Goal: Task Accomplishment & Management: Use online tool/utility

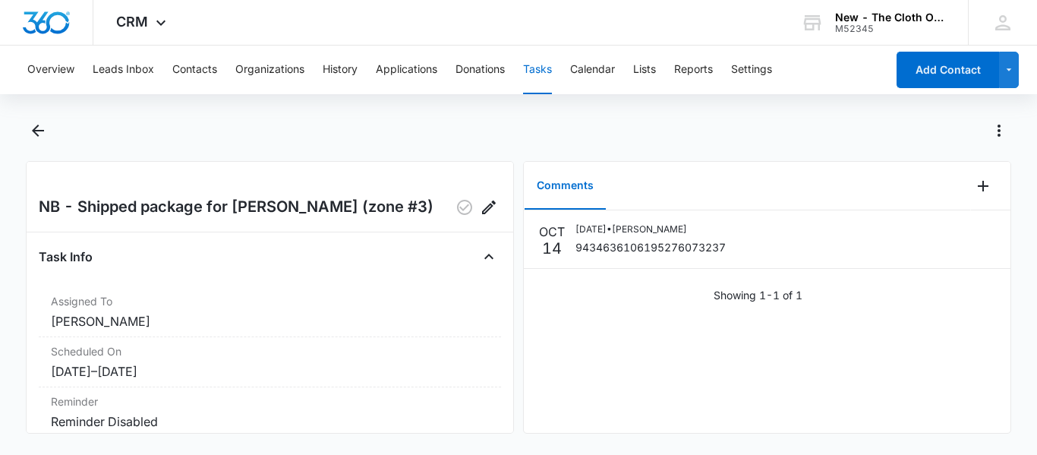
click at [550, 72] on button "Tasks" at bounding box center [537, 70] width 29 height 49
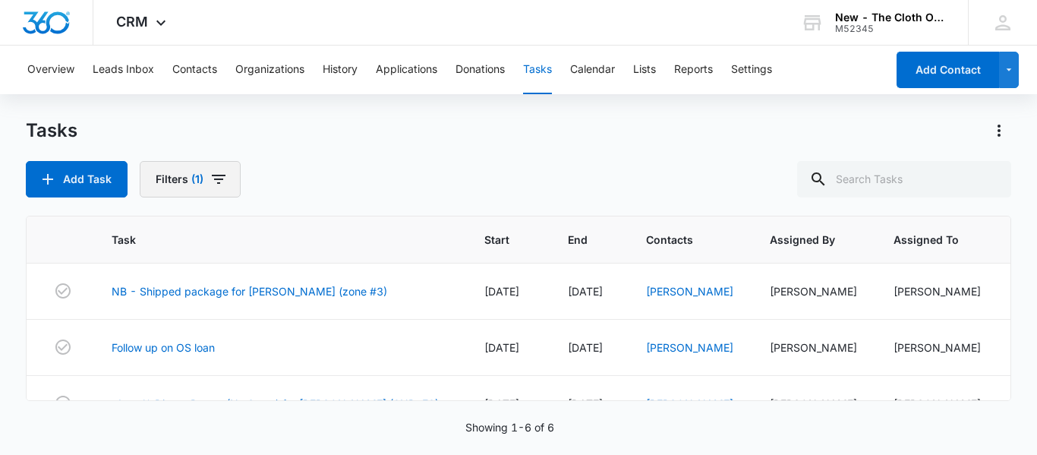
click at [203, 193] on button "Filters (1)" at bounding box center [190, 179] width 101 height 36
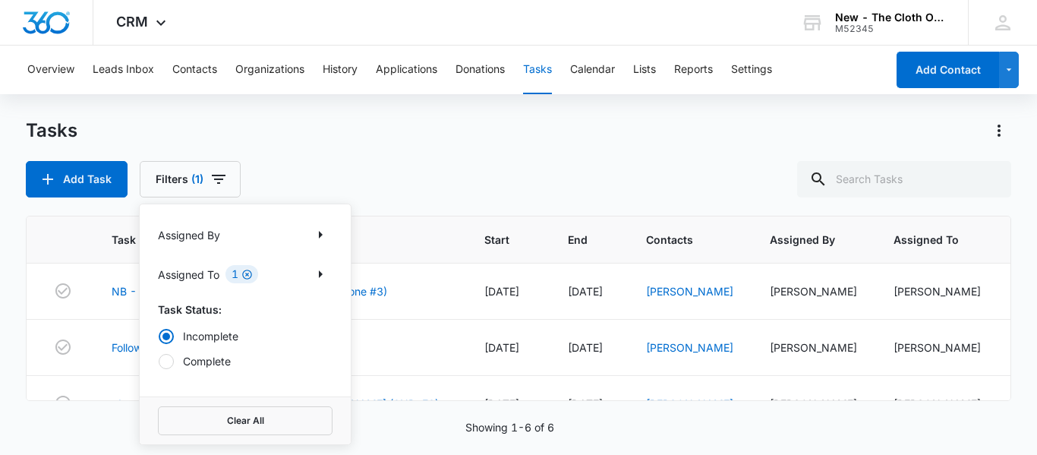
click at [247, 272] on icon "Clear" at bounding box center [246, 274] width 11 height 11
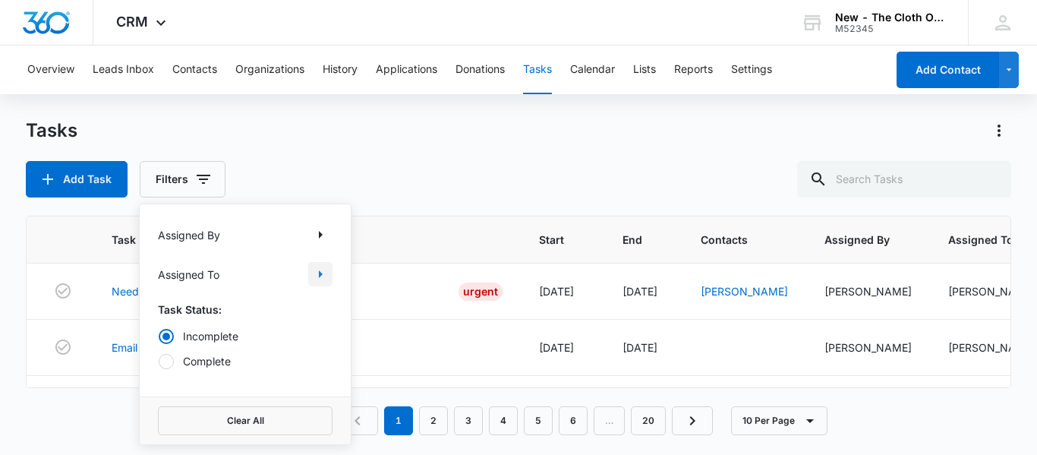
click at [329, 274] on icon "Show Assigned To filters" at bounding box center [320, 274] width 18 height 18
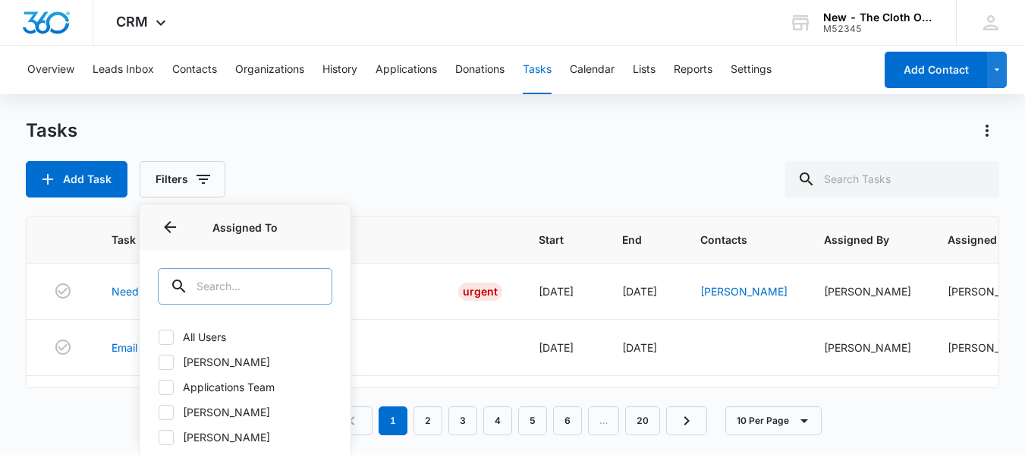
click at [262, 270] on input "text" at bounding box center [245, 286] width 175 height 36
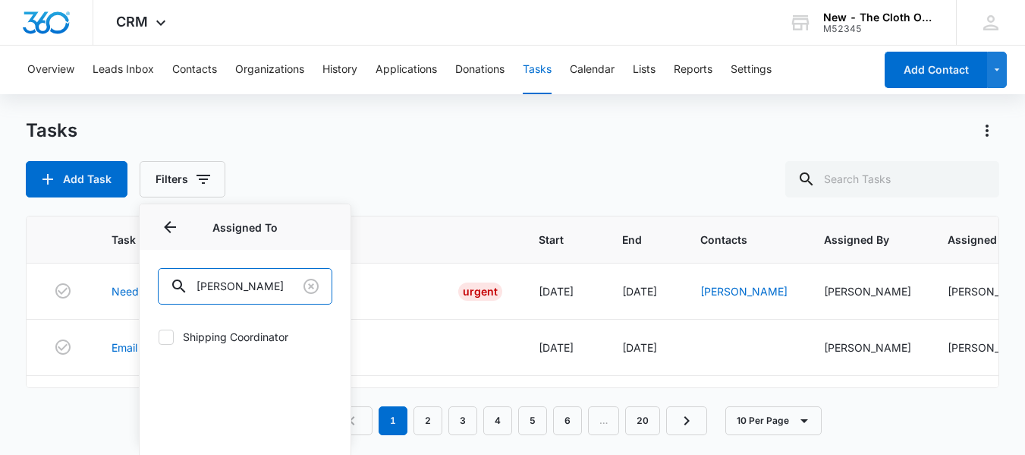
type input "[PERSON_NAME]"
click at [233, 330] on label "Shipping Coordinator" at bounding box center [245, 337] width 175 height 16
click at [159, 336] on input "Shipping Coordinator" at bounding box center [158, 336] width 1 height 1
checkbox input "true"
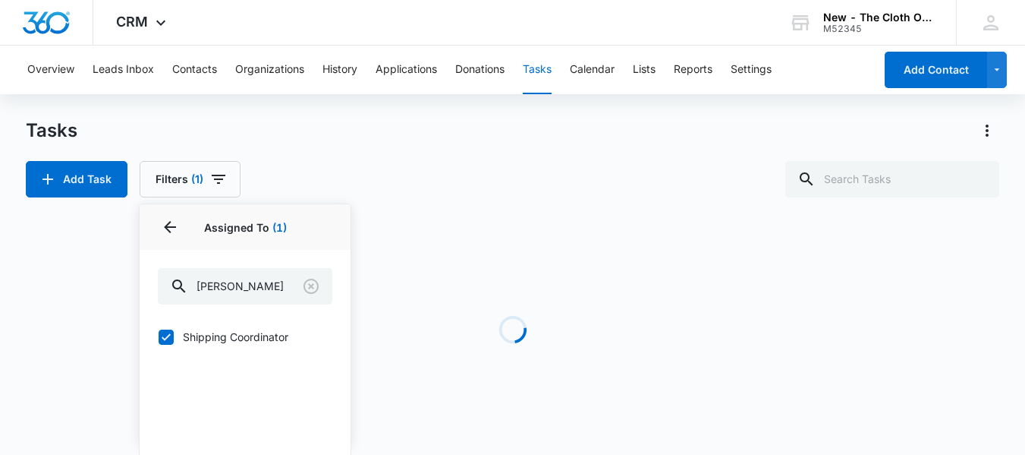
click at [465, 149] on div "Tasks Add Task Filters (1) Assigned By Assigned To 1 Assigned To (1) [PERSON_NA…" at bounding box center [513, 157] width 974 height 79
